Goal: Task Accomplishment & Management: Manage account settings

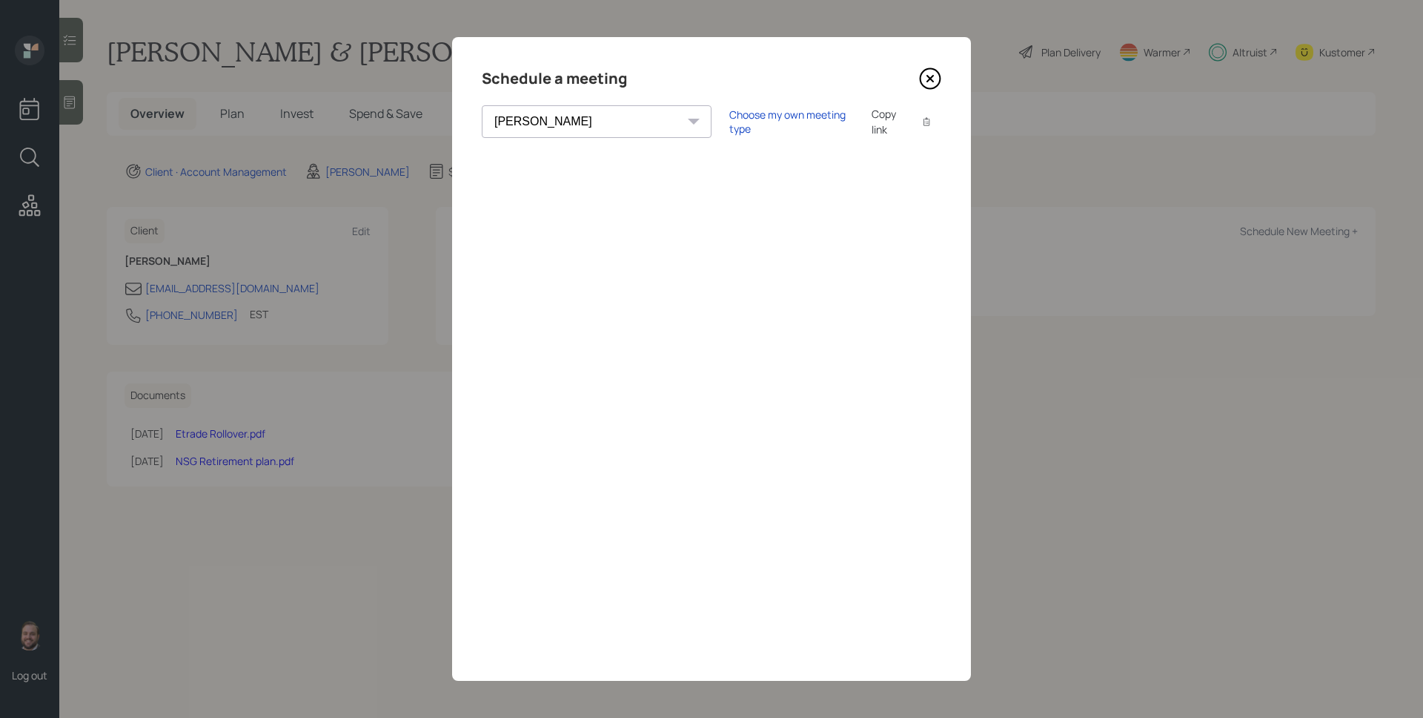
select select "d946c976-65aa-4529-ac9d-02c4f1114fc0"
click at [935, 73] on icon at bounding box center [930, 78] width 22 height 22
